Goal: Information Seeking & Learning: Check status

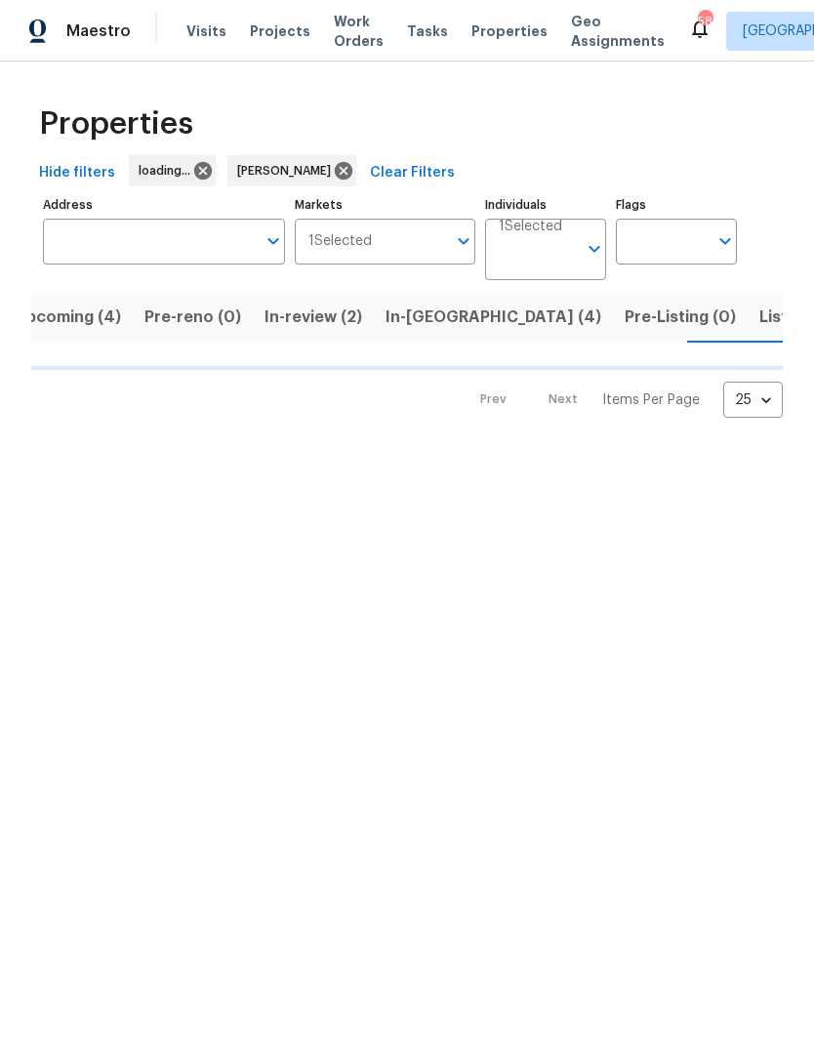
scroll to position [0, 29]
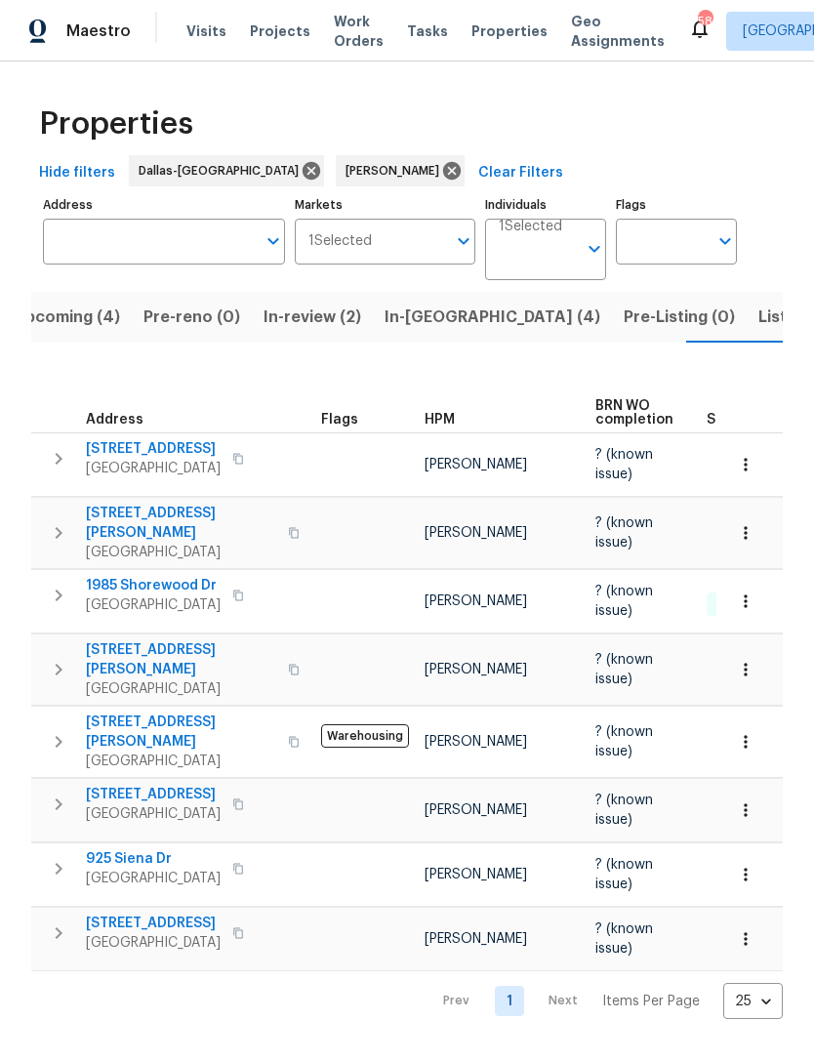
click at [758, 317] on span "Listed (9)" at bounding box center [795, 317] width 74 height 27
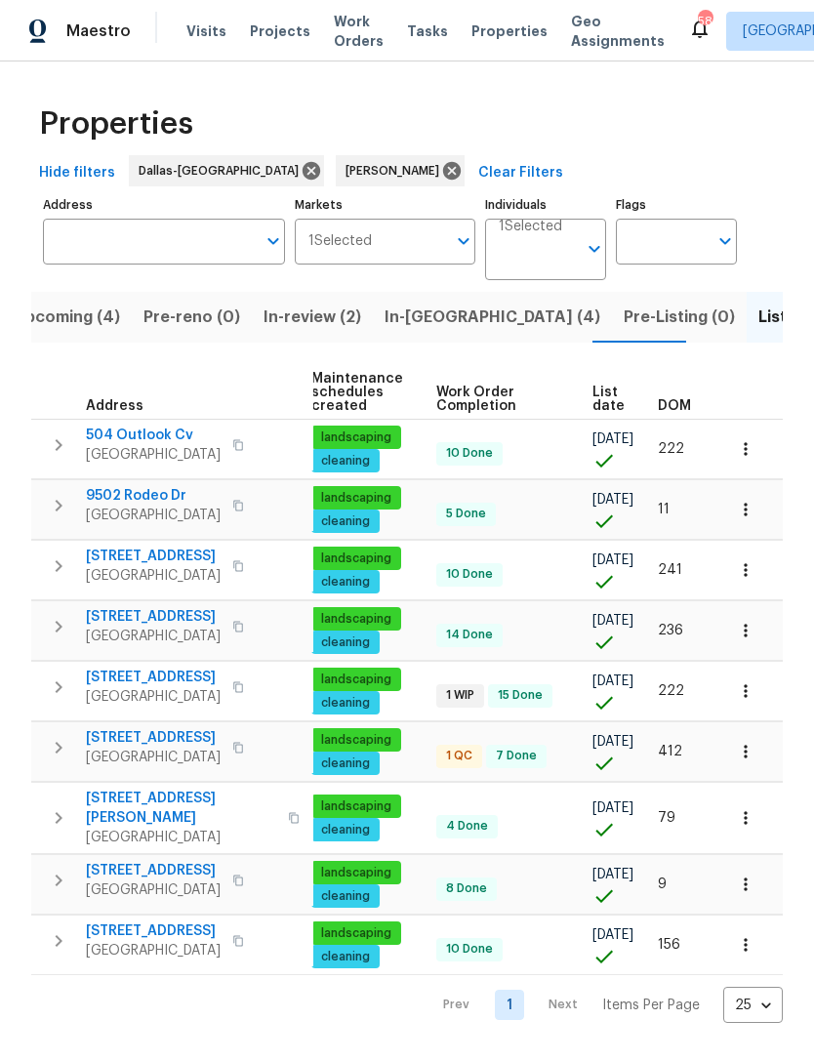
scroll to position [0, 284]
click at [405, 324] on span "In-reno (4)" at bounding box center [493, 317] width 216 height 27
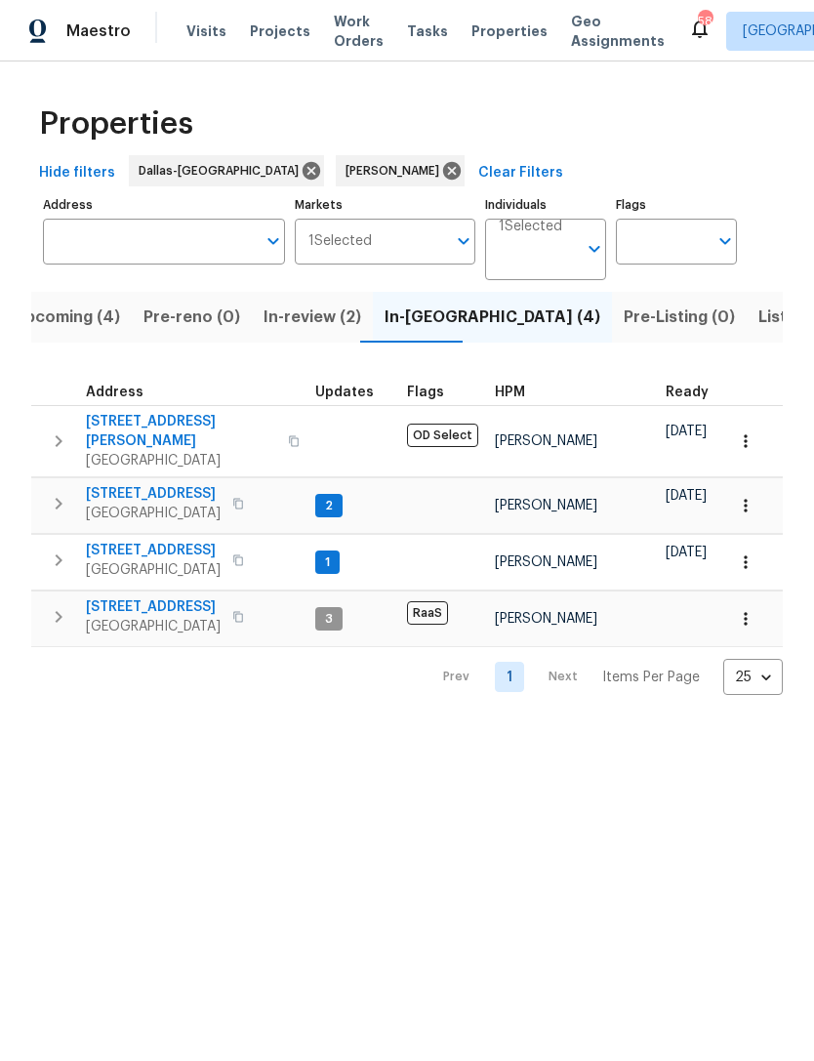
scroll to position [0, 5]
click at [136, 484] on span "[STREET_ADDRESS]" at bounding box center [153, 494] width 135 height 20
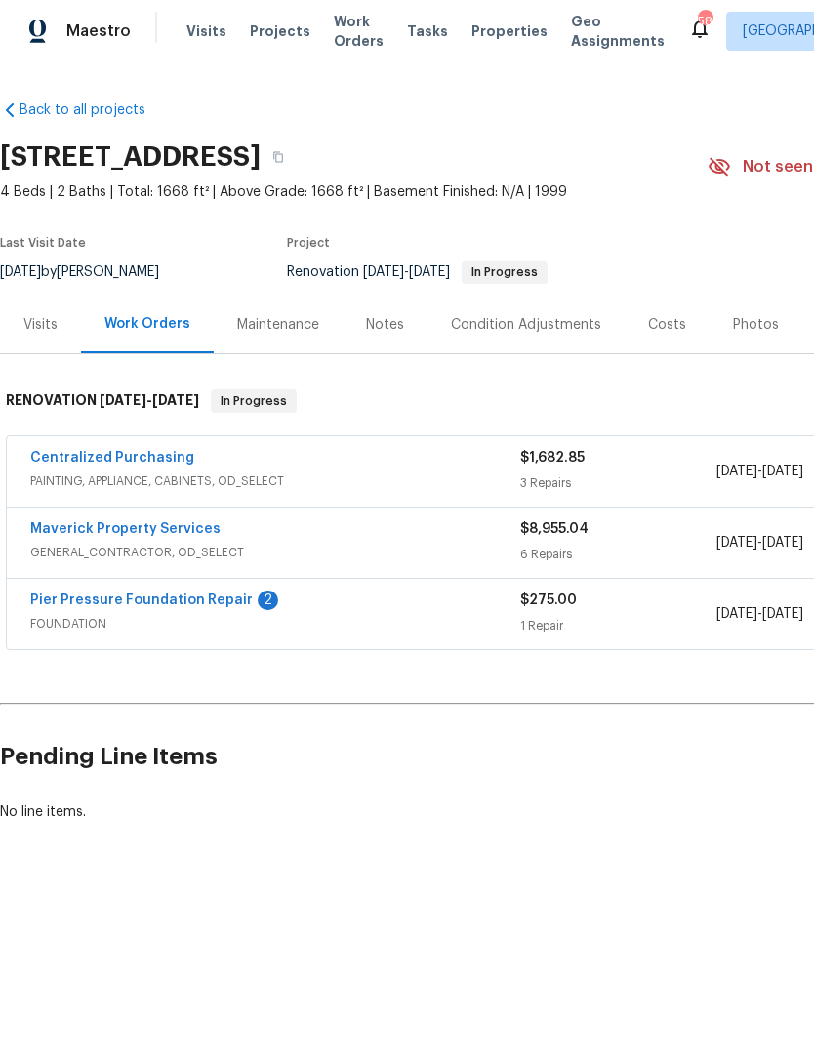
click at [119, 593] on link "Pier Pressure Foundation Repair" at bounding box center [141, 600] width 223 height 14
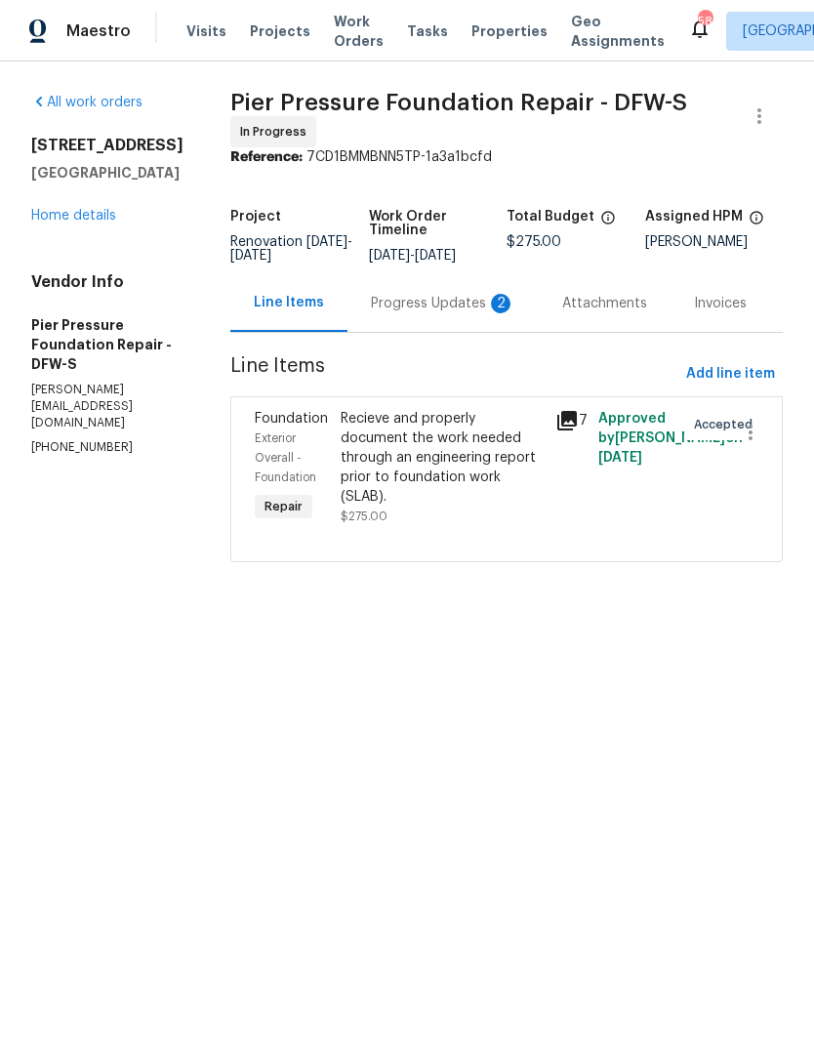
click at [383, 302] on div "Progress Updates 2" at bounding box center [443, 304] width 144 height 20
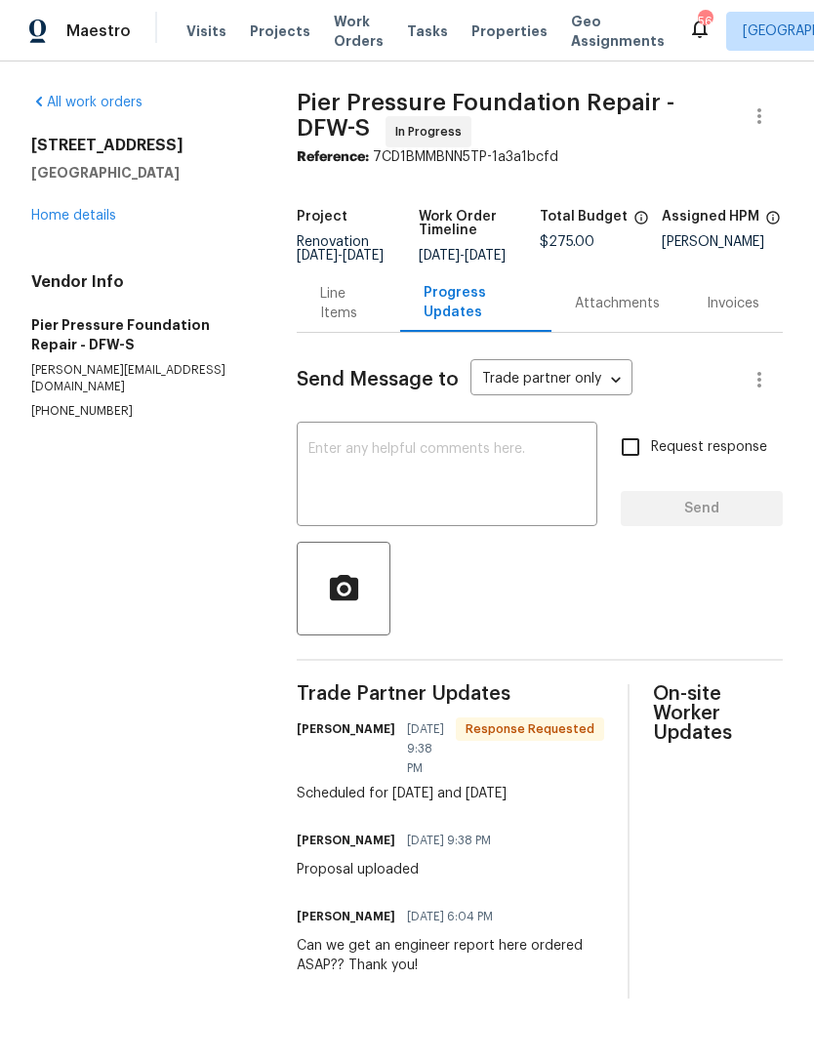
click at [616, 313] on div "Attachments" at bounding box center [617, 304] width 85 height 20
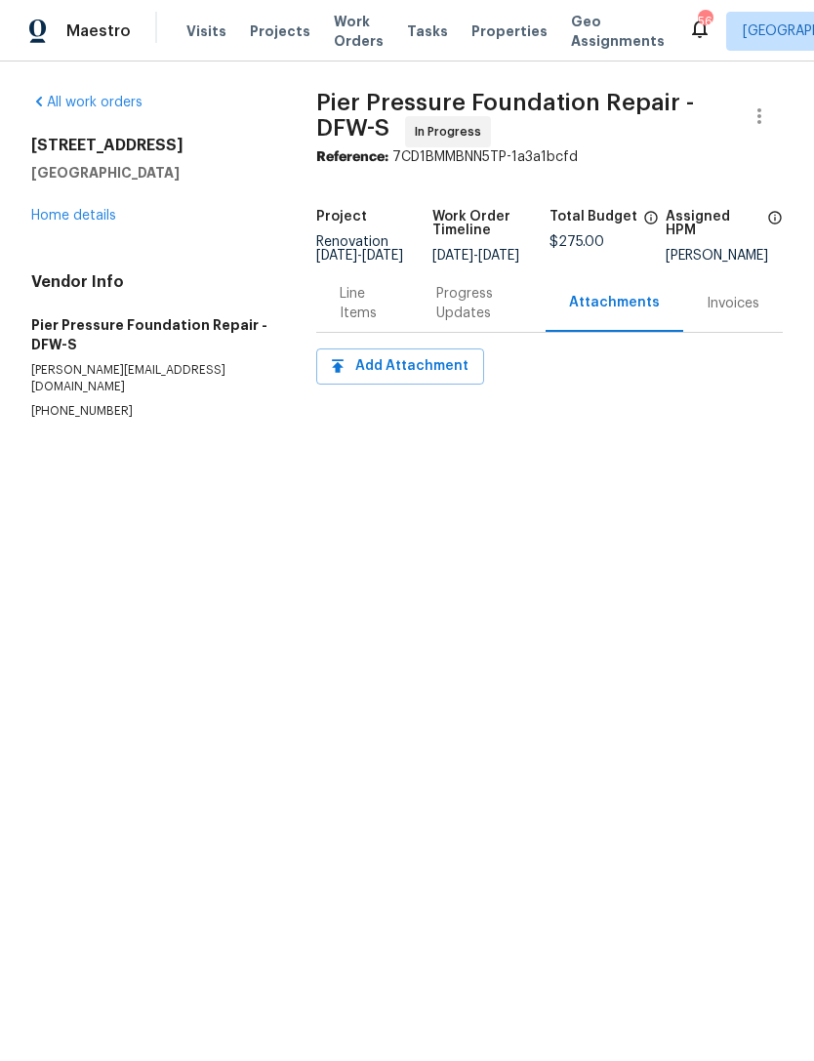
click at [740, 313] on div "Invoices" at bounding box center [733, 304] width 53 height 20
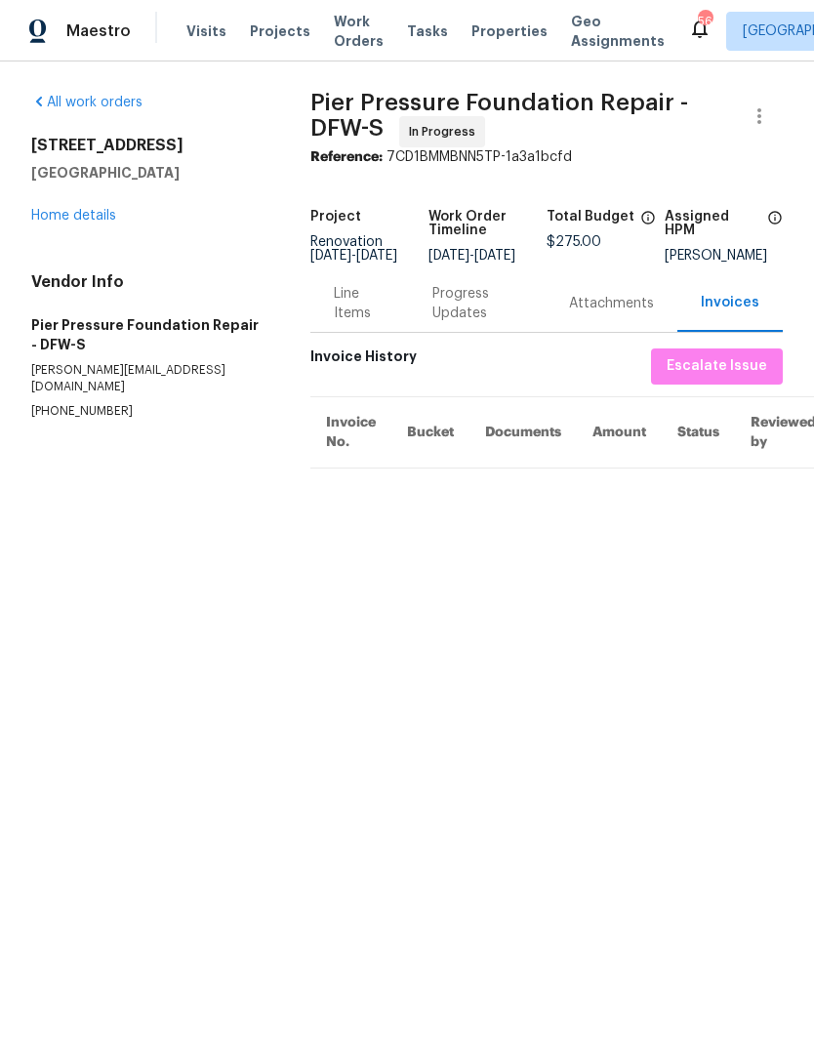
click at [71, 222] on link "Home details" at bounding box center [73, 216] width 85 height 14
